Goal: Transaction & Acquisition: Purchase product/service

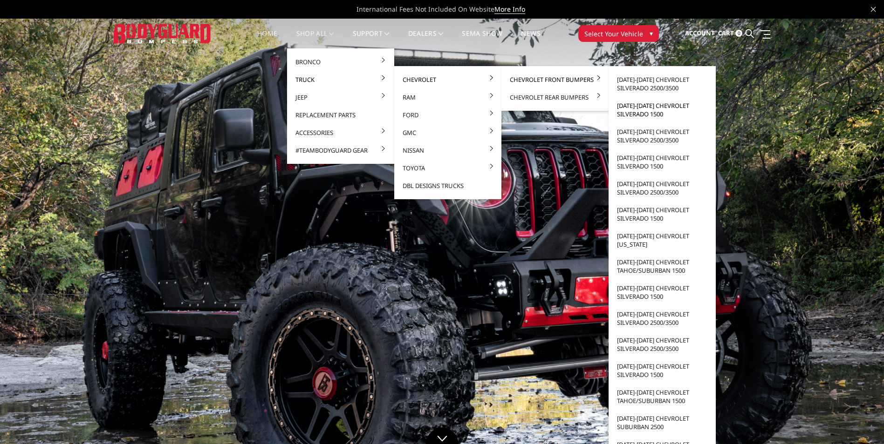
click at [654, 111] on link "[DATE]-[DATE] Chevrolet Silverado 1500" at bounding box center [662, 110] width 100 height 26
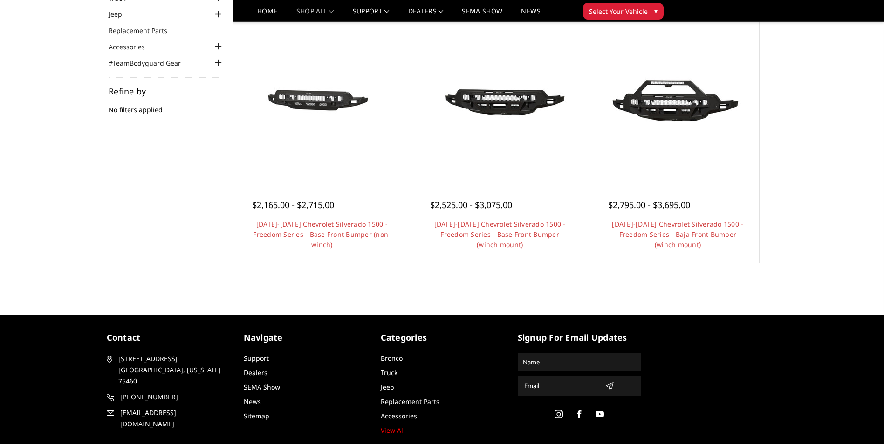
scroll to position [42, 0]
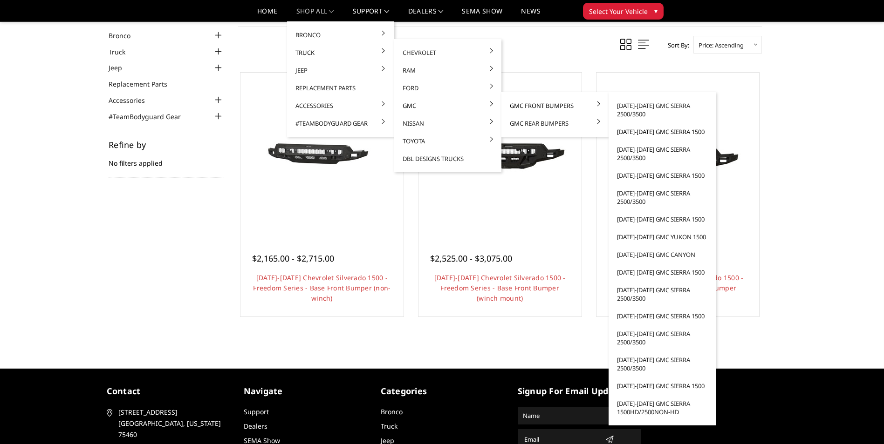
click at [626, 130] on link "[DATE]-[DATE] GMC Sierra 1500" at bounding box center [662, 132] width 100 height 18
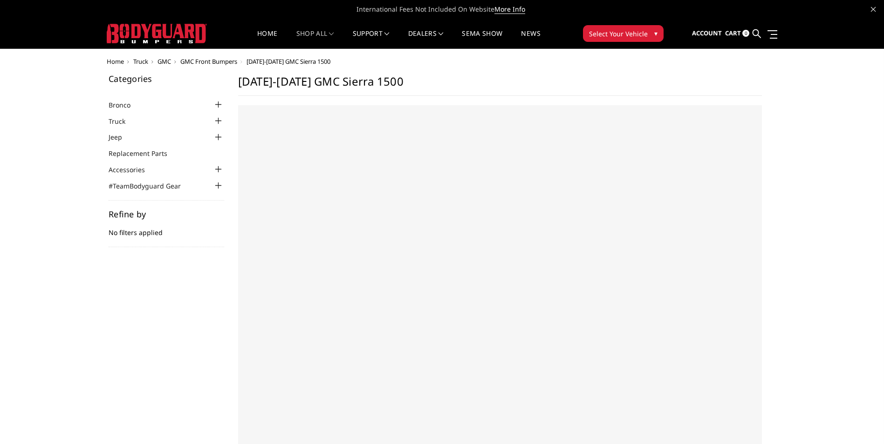
select select "US"
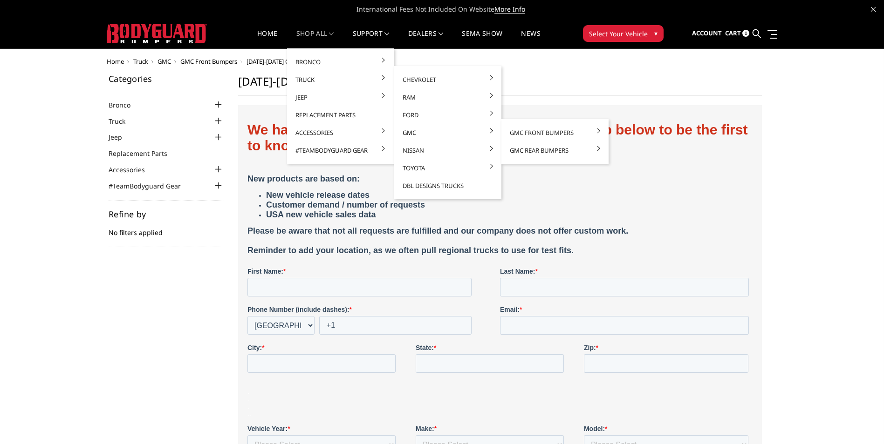
click at [416, 130] on link "GMC" at bounding box center [448, 133] width 100 height 18
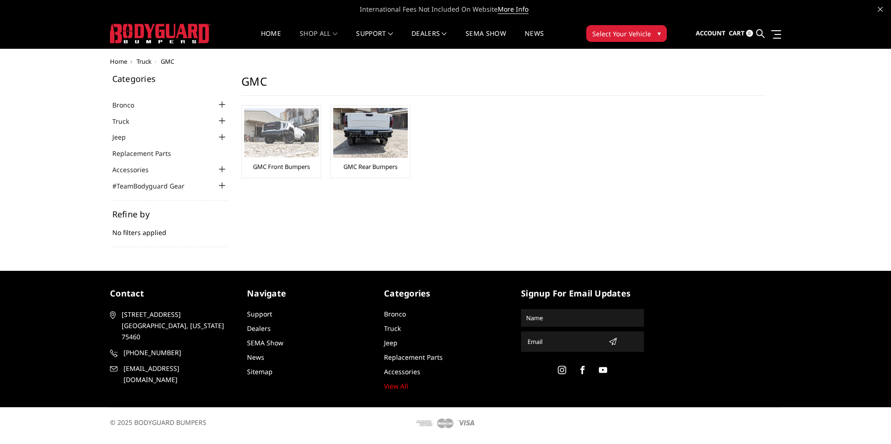
click at [284, 166] on link "GMC Front Bumpers" at bounding box center [281, 167] width 57 height 8
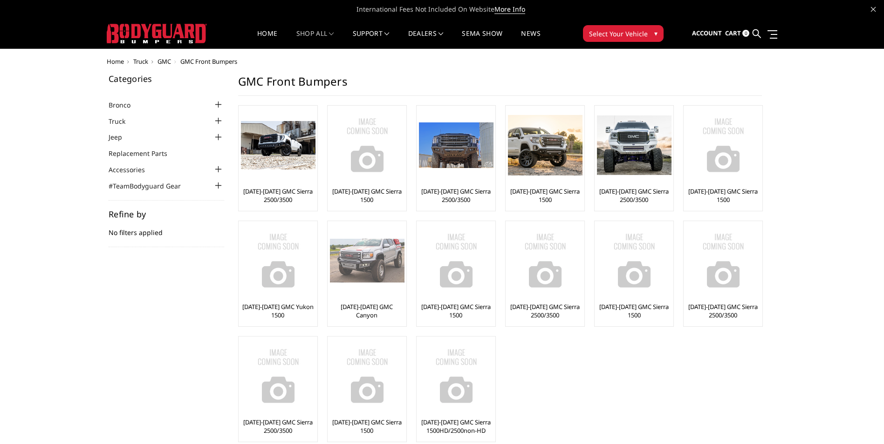
click at [357, 304] on link "[DATE]-[DATE] GMC Canyon" at bounding box center [367, 311] width 74 height 17
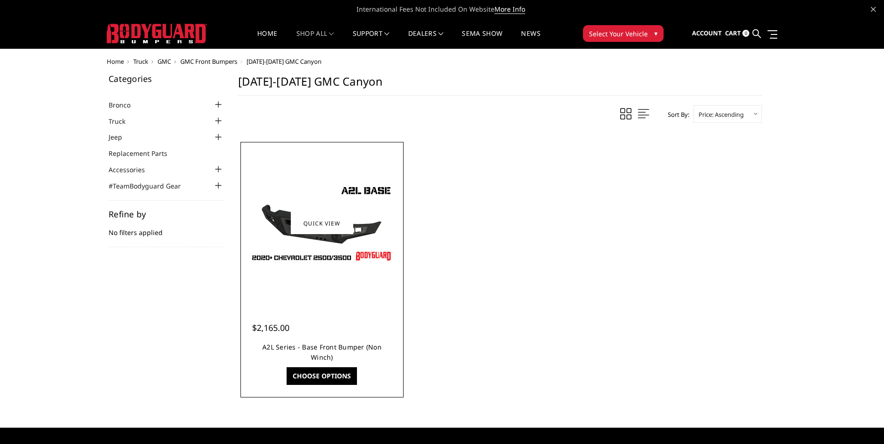
click at [288, 347] on link "A2L Series - Base Front Bumper (Non Winch)" at bounding box center [321, 352] width 119 height 19
